Goal: Task Accomplishment & Management: Complete application form

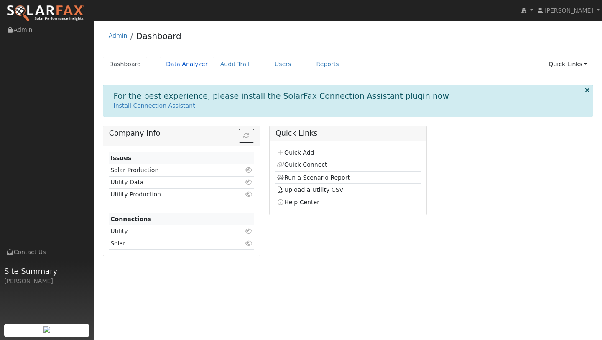
click at [192, 61] on link "Data Analyzer" at bounding box center [187, 63] width 54 height 15
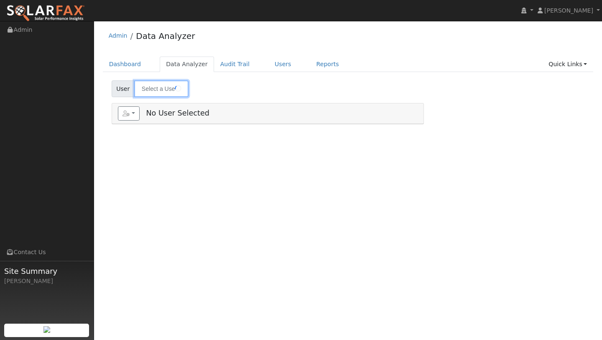
type input "[PERSON_NAME]"
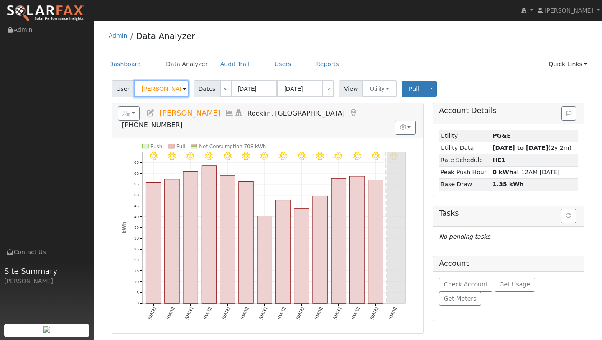
click at [164, 86] on input "[PERSON_NAME]" at bounding box center [161, 88] width 54 height 17
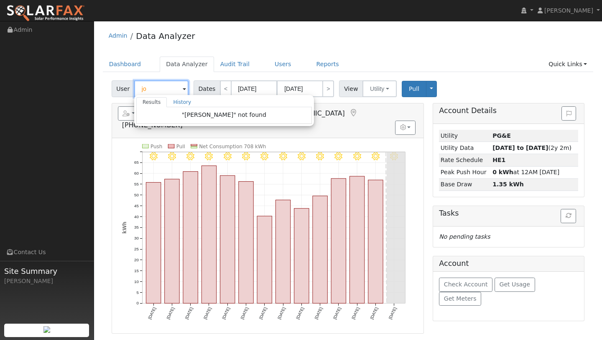
type input "j"
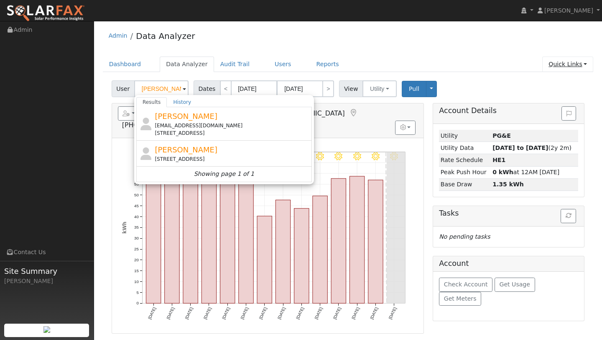
click at [567, 66] on link "Quick Links" at bounding box center [567, 63] width 51 height 15
type input "Scott Lantz"
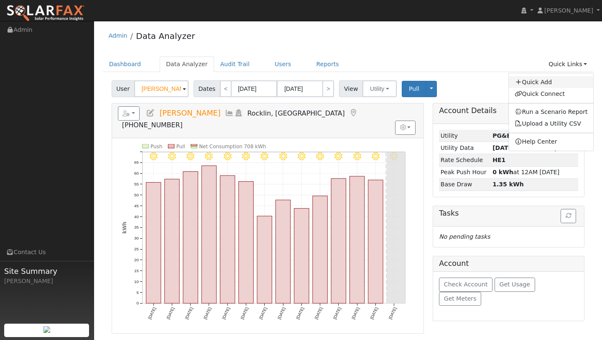
click at [542, 84] on link "Quick Add" at bounding box center [551, 82] width 85 height 12
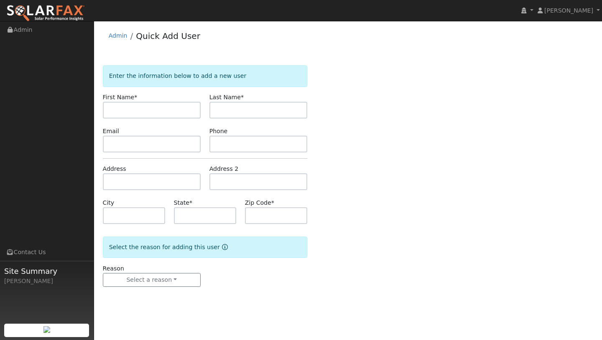
type input "a"
type input "[PERSON_NAME]"
click at [258, 102] on input "text" at bounding box center [258, 110] width 98 height 17
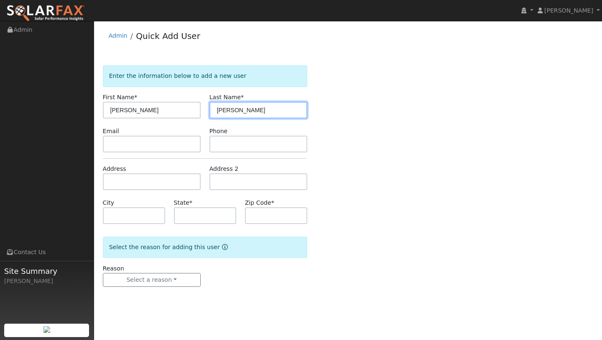
type input "Jones"
click at [140, 153] on form "Enter the information below to add a new user First Name * Bruce Last Name * Jo…" at bounding box center [205, 184] width 204 height 238
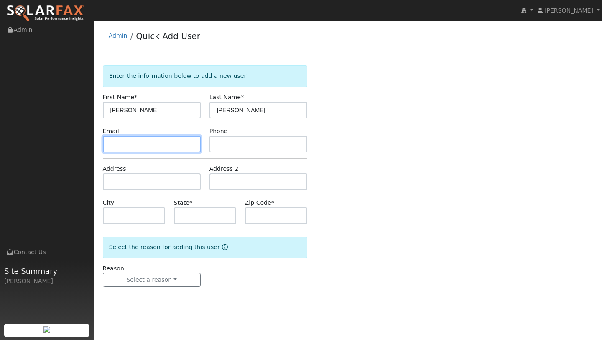
click at [138, 143] on input "text" at bounding box center [152, 143] width 98 height 17
click at [148, 148] on input "text" at bounding box center [152, 143] width 98 height 17
paste input "Bjones1622@gmail.com"
type input "Bjones1622@gmail.com"
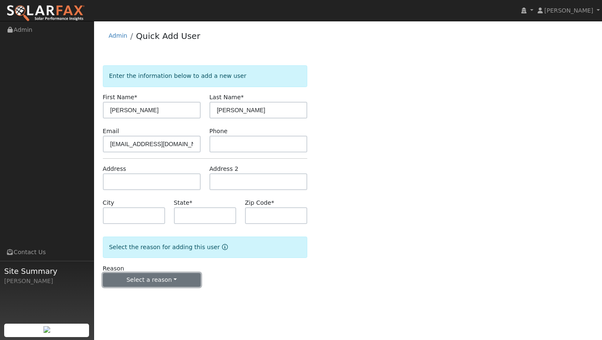
click at [135, 279] on button "Select a reason" at bounding box center [152, 280] width 98 height 14
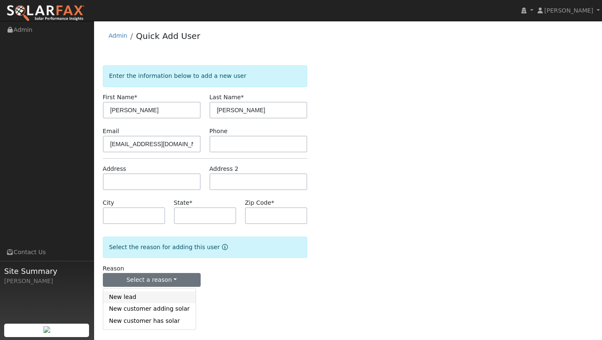
click at [133, 297] on link "New lead" at bounding box center [149, 297] width 92 height 12
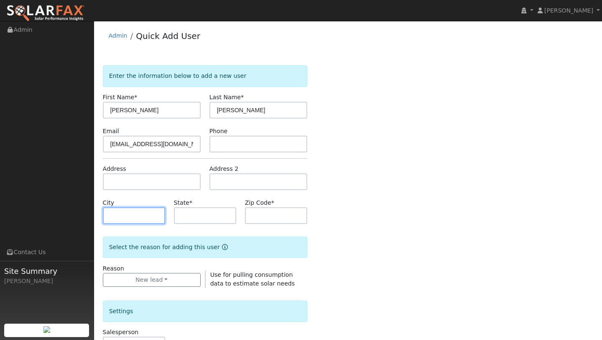
click at [123, 217] on input "text" at bounding box center [134, 215] width 62 height 17
click at [129, 181] on input "text" at bounding box center [152, 181] width 98 height 17
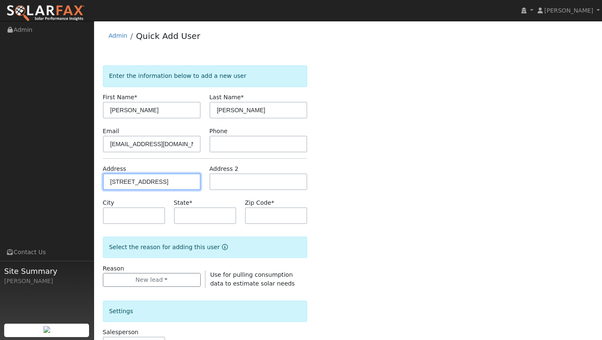
type input "600 Sweet Bay Circle"
type input "Vacaville"
type input "CA"
type input "95687"
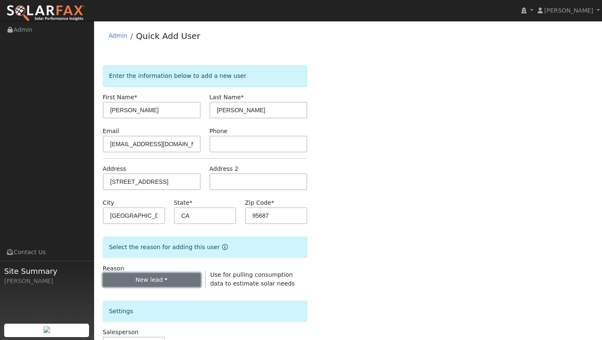
click at [183, 281] on button "New lead" at bounding box center [152, 280] width 98 height 14
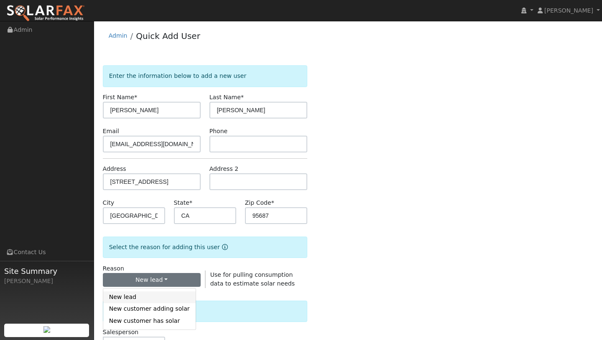
click at [152, 295] on link "New lead" at bounding box center [149, 297] width 92 height 12
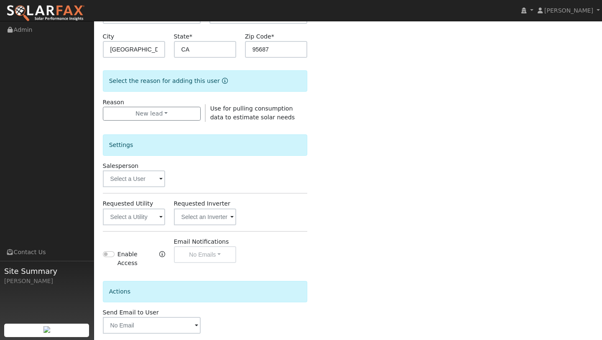
scroll to position [202, 0]
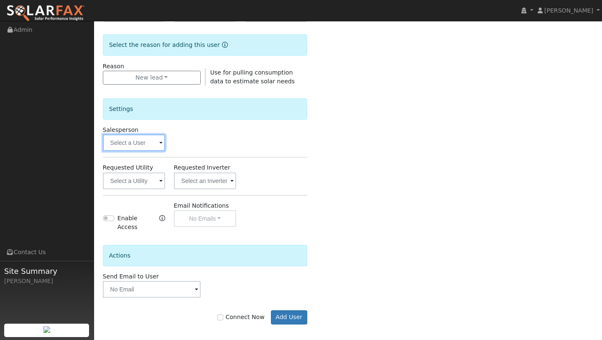
click at [145, 146] on input "text" at bounding box center [134, 142] width 62 height 17
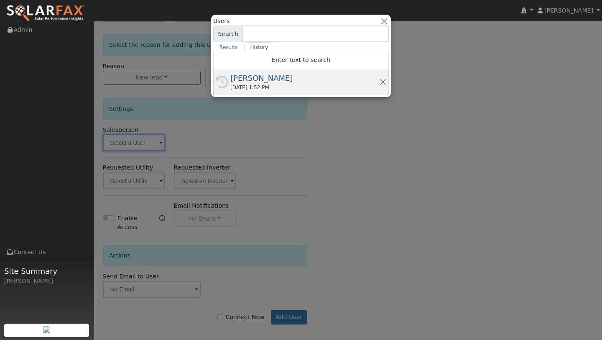
click at [265, 74] on div "[PERSON_NAME]" at bounding box center [304, 77] width 149 height 11
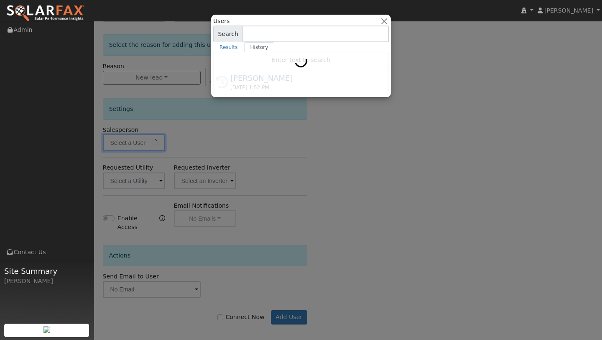
type input "[PERSON_NAME]"
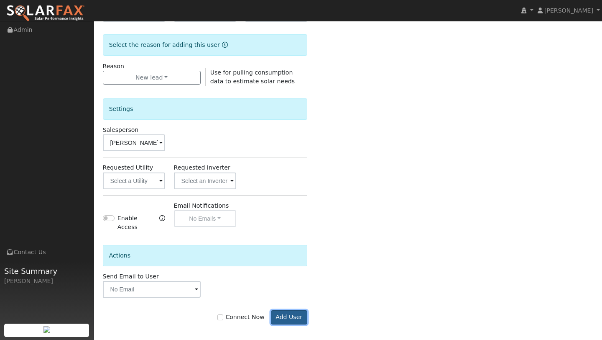
click at [288, 310] on button "Add User" at bounding box center [289, 317] width 36 height 14
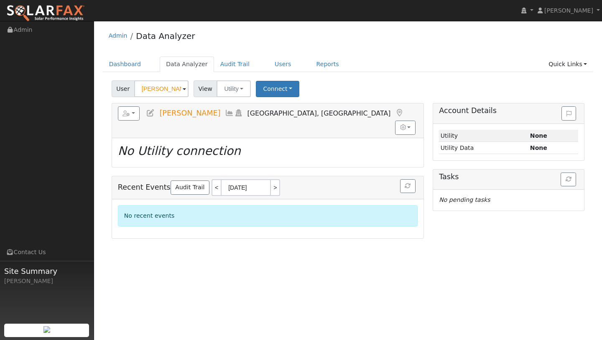
click at [381, 62] on ul "Dashboard Data Analyzer Audit Trail Users Reports Quick Links Quick Add Quick C…" at bounding box center [348, 63] width 491 height 15
